Goal: Information Seeking & Learning: Find specific fact

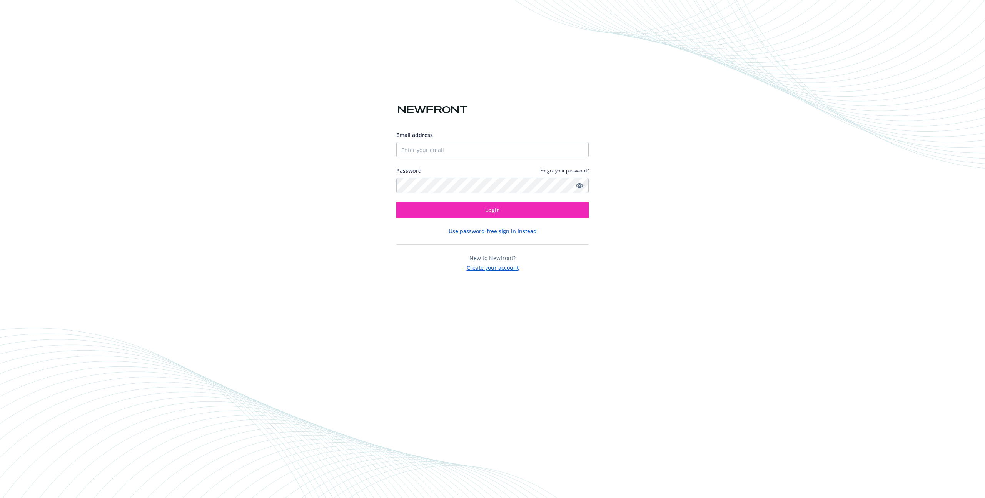
click at [462, 147] on input "Email address" at bounding box center [492, 149] width 192 height 15
type input "[EMAIL_ADDRESS][DOMAIN_NAME]"
click at [396, 202] on button "Login" at bounding box center [492, 209] width 192 height 15
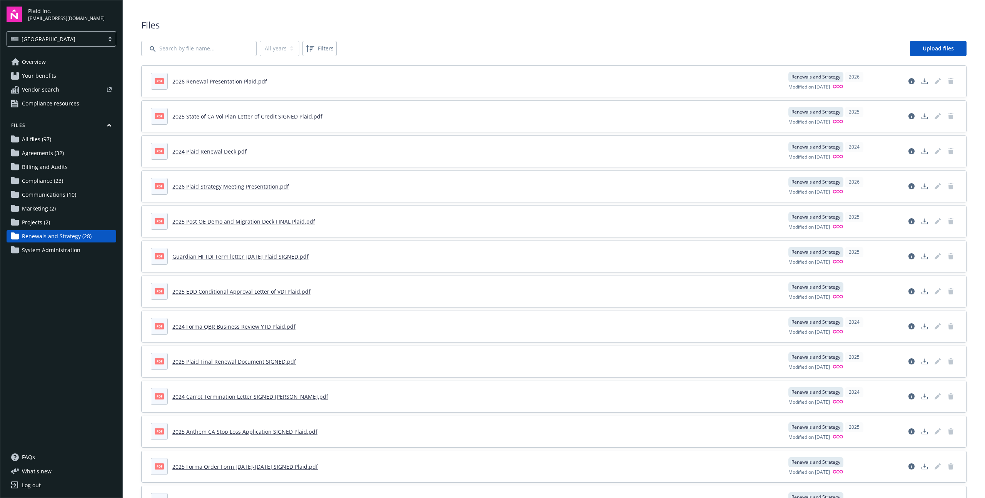
click at [43, 178] on span "Compliance (23)" at bounding box center [42, 181] width 41 height 12
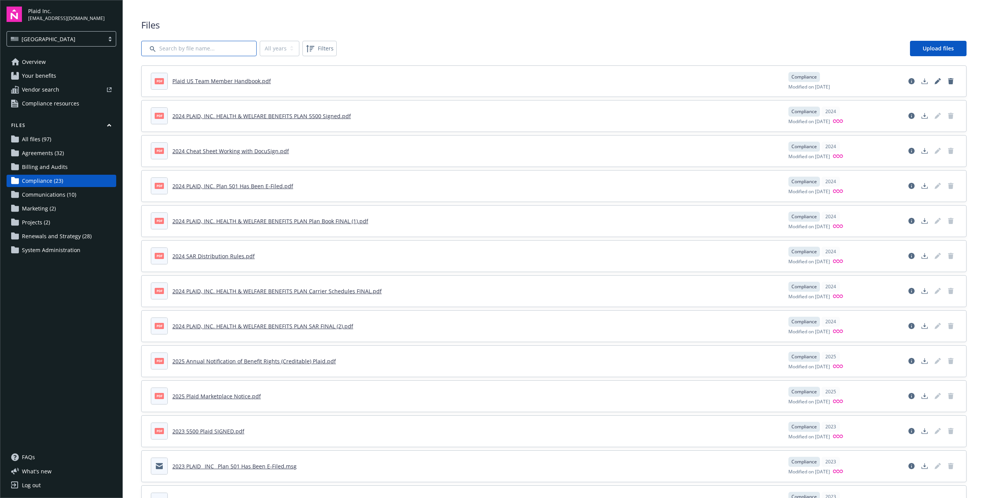
click at [203, 48] on input "Search by file name..." at bounding box center [198, 48] width 115 height 15
type input "SAR"
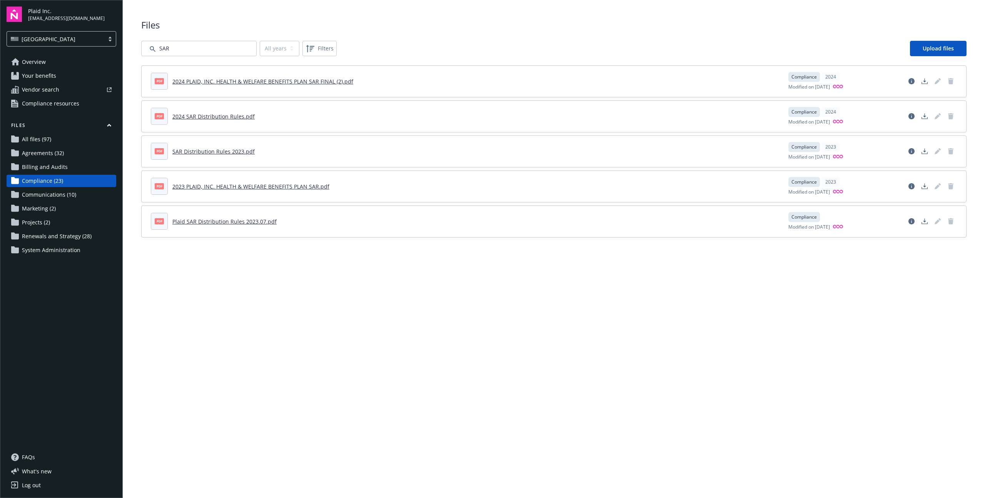
click at [234, 80] on link "2024 PLAID, INC. HEALTH & WELFARE BENEFITS PLAN SAR FINAL (2).pdf" at bounding box center [262, 81] width 181 height 7
